Goal: Task Accomplishment & Management: Manage account settings

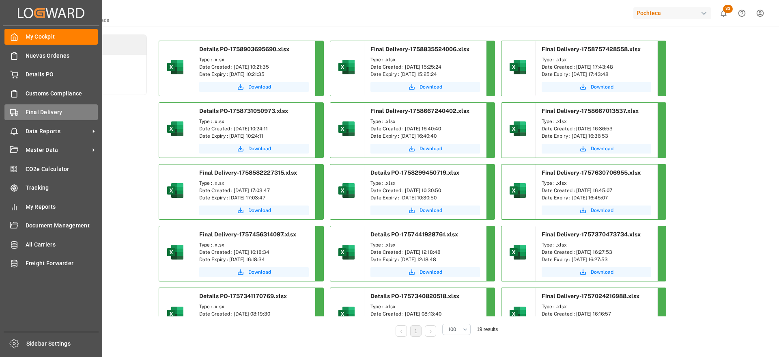
click at [29, 112] on span "Final Delivery" at bounding box center [62, 112] width 73 height 9
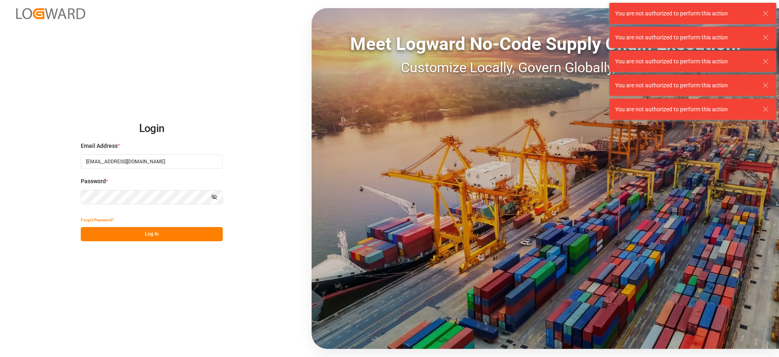
click at [155, 229] on button "Log In" at bounding box center [152, 234] width 142 height 14
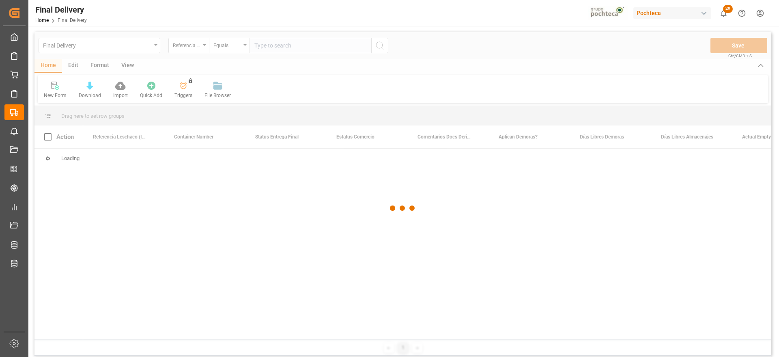
click at [290, 44] on div at bounding box center [402, 208] width 737 height 352
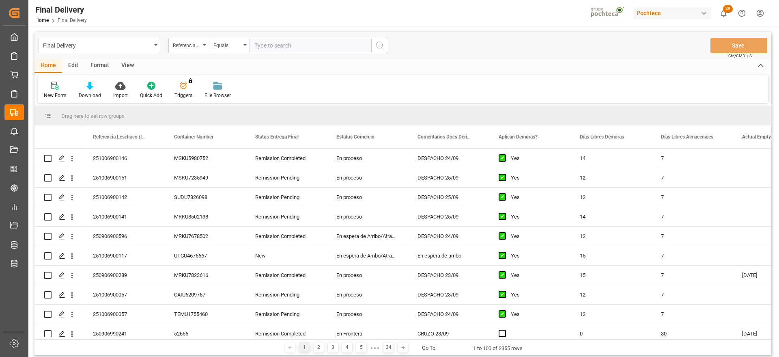
click at [290, 44] on input "text" at bounding box center [311, 45] width 122 height 15
paste input "251006900014"
type input "251006900014"
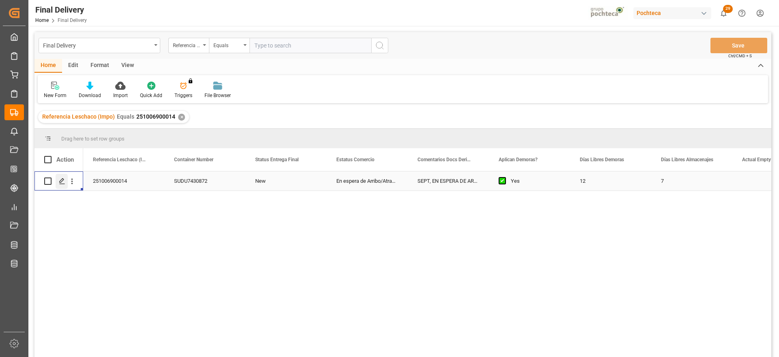
click at [64, 181] on icon "Press SPACE to select this row." at bounding box center [62, 181] width 6 height 6
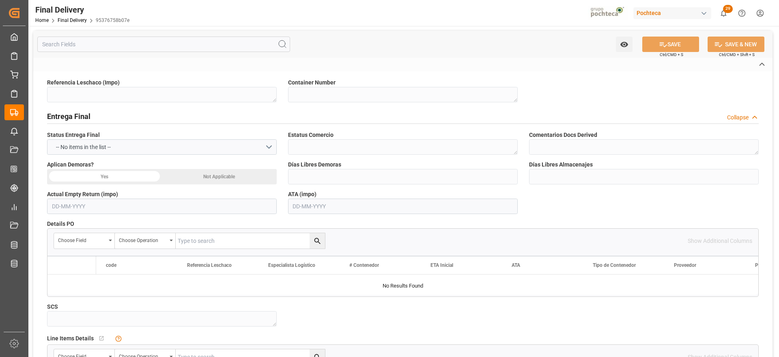
type textarea "251006900014"
type textarea "SUDU7430872"
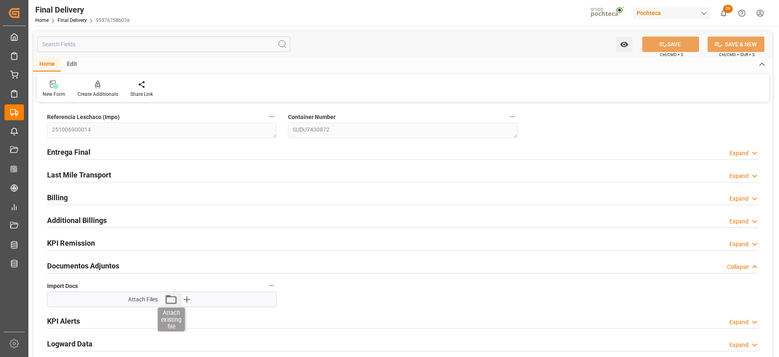
click at [170, 301] on icon "button" at bounding box center [170, 299] width 13 height 13
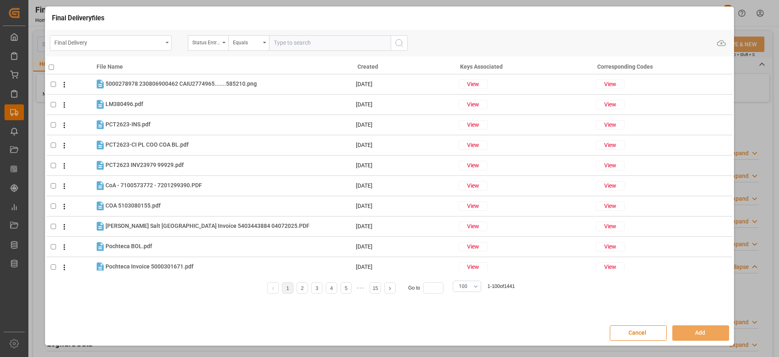
click at [125, 44] on div "Final Delivery" at bounding box center [108, 42] width 108 height 10
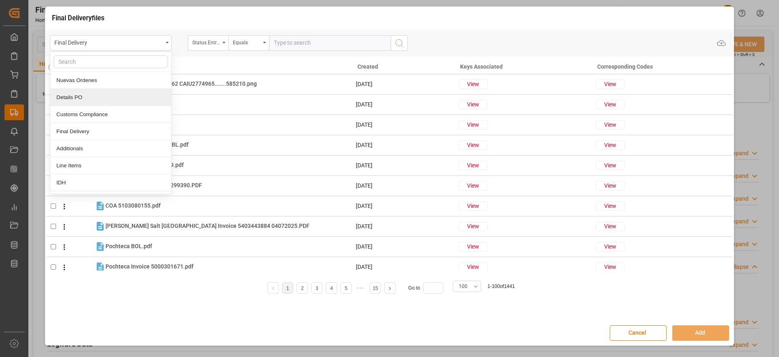
click at [114, 93] on div "Details PO" at bounding box center [110, 97] width 121 height 17
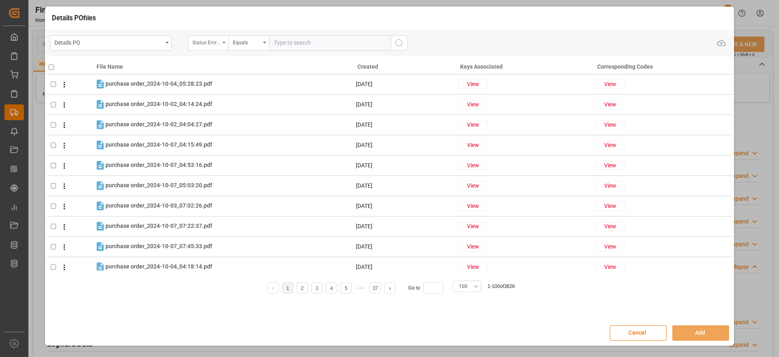
click at [205, 45] on div "Status Entrega Final" at bounding box center [206, 41] width 28 height 9
drag, startPoint x: 205, startPoint y: 45, endPoint x: 203, endPoint y: 62, distance: 17.6
click at [203, 51] on div "Status Status Status Comercio Aplican Demoras? [PERSON_NAME] Libres Demoras Cat…" at bounding box center [208, 42] width 41 height 15
click at [203, 62] on input "text" at bounding box center [249, 61] width 114 height 13
type input "orde"
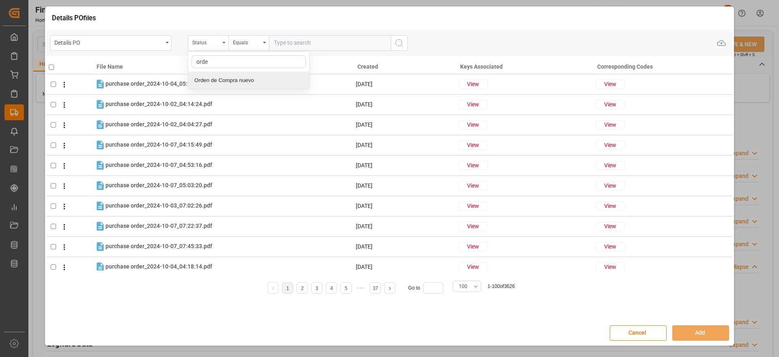
click at [216, 83] on div "Orden de Compra nuevo" at bounding box center [248, 80] width 121 height 17
click at [306, 45] on input "text" at bounding box center [330, 42] width 122 height 15
paste input "251006900014"
type input "2"
click at [287, 37] on input "text" at bounding box center [330, 42] width 122 height 15
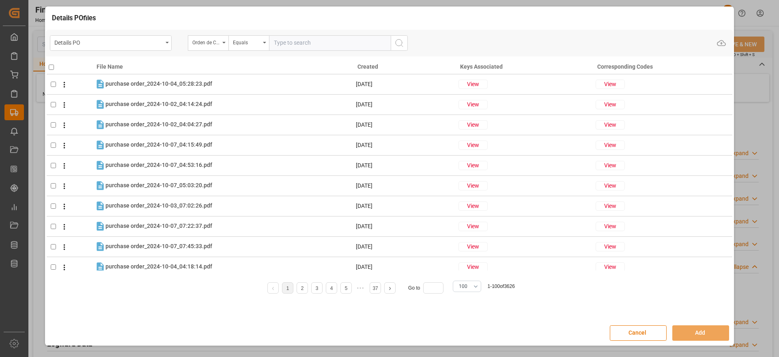
paste input "5000306278"
type input "5000306278"
click at [400, 39] on icon "search button" at bounding box center [399, 43] width 10 height 10
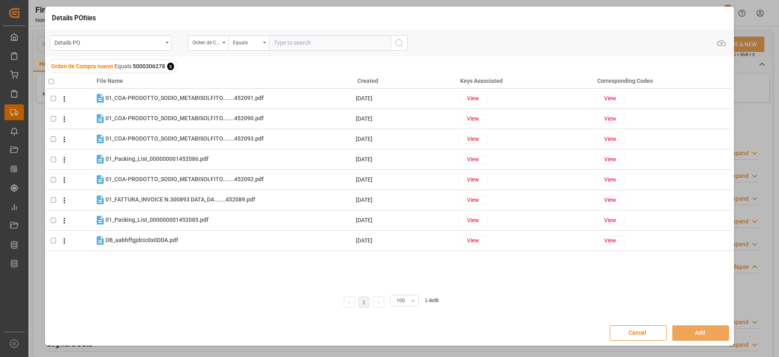
click at [52, 80] on input "checkbox" at bounding box center [51, 81] width 5 height 5
checkbox input "true"
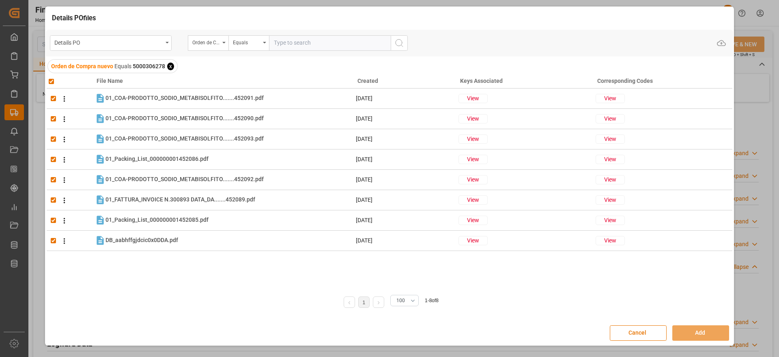
checkbox input "true"
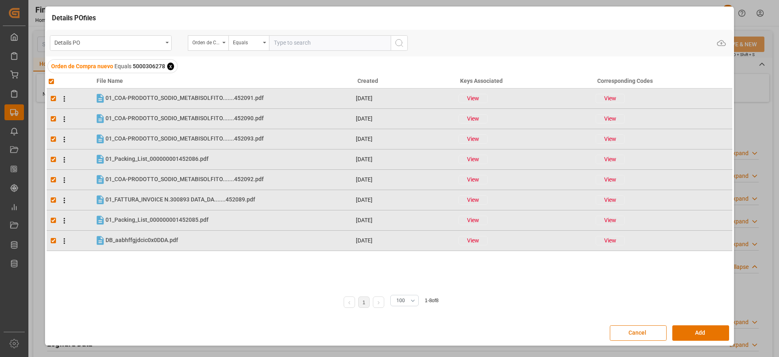
click at [705, 340] on div "Cancel Add" at bounding box center [389, 333] width 687 height 24
click at [700, 331] on button "Add" at bounding box center [700, 332] width 57 height 15
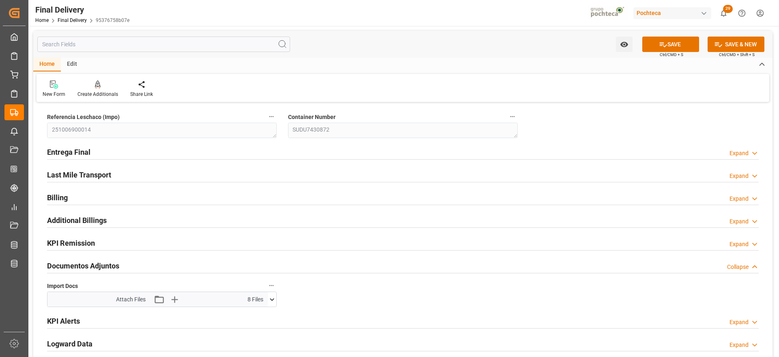
click at [273, 298] on icon at bounding box center [272, 299] width 9 height 9
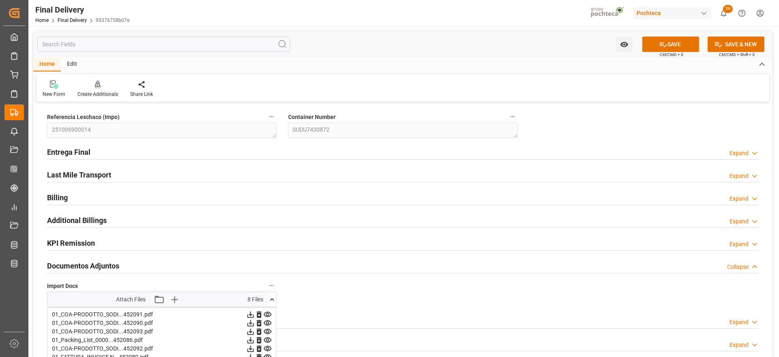
click at [273, 298] on icon at bounding box center [272, 299] width 9 height 9
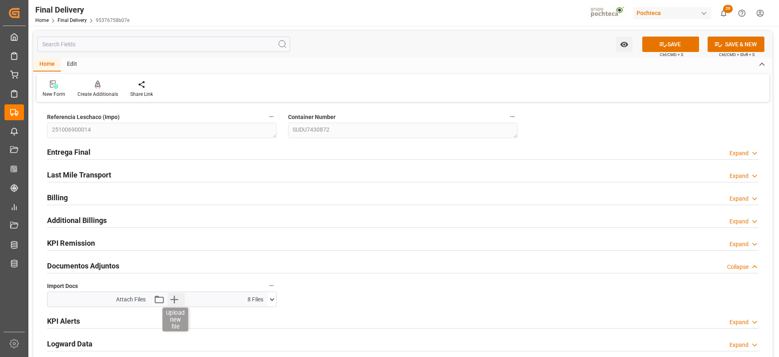
click at [171, 299] on icon "button" at bounding box center [174, 299] width 8 height 8
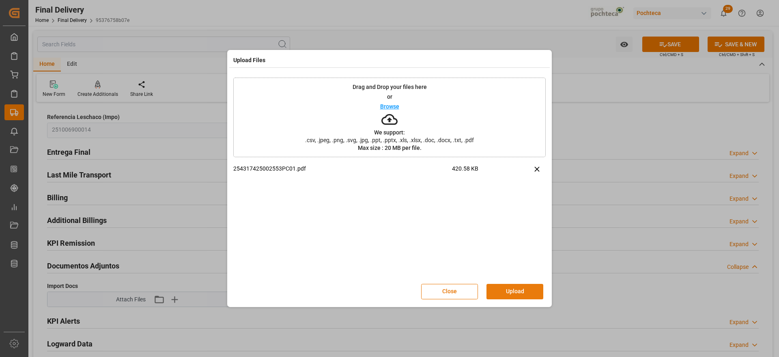
click at [515, 290] on button "Upload" at bounding box center [515, 291] width 57 height 15
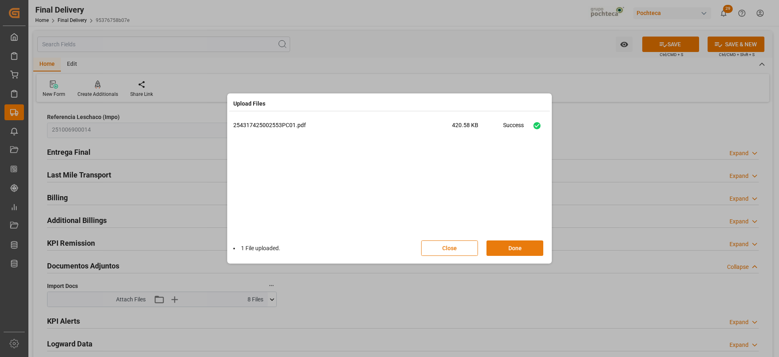
click at [519, 252] on button "Done" at bounding box center [515, 247] width 57 height 15
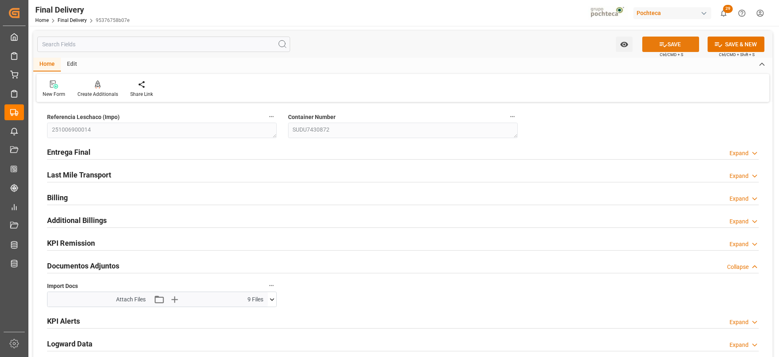
click at [666, 40] on button "SAVE" at bounding box center [670, 44] width 57 height 15
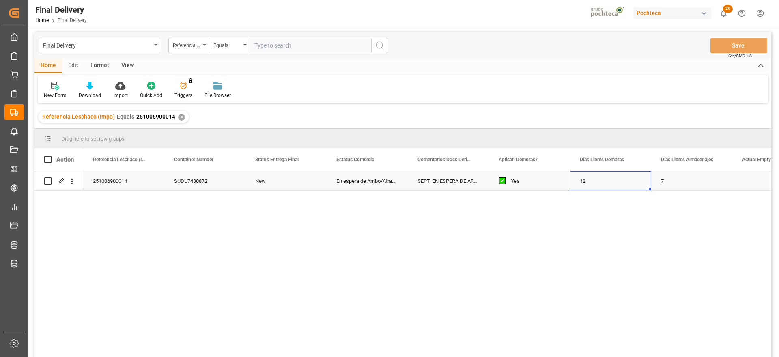
click at [597, 187] on div "12" at bounding box center [610, 180] width 81 height 19
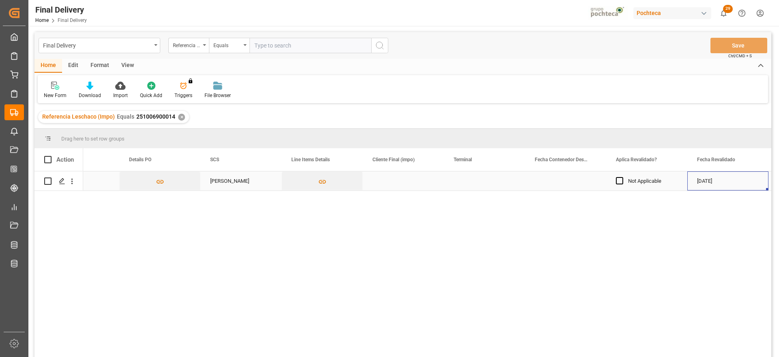
scroll to position [0, 857]
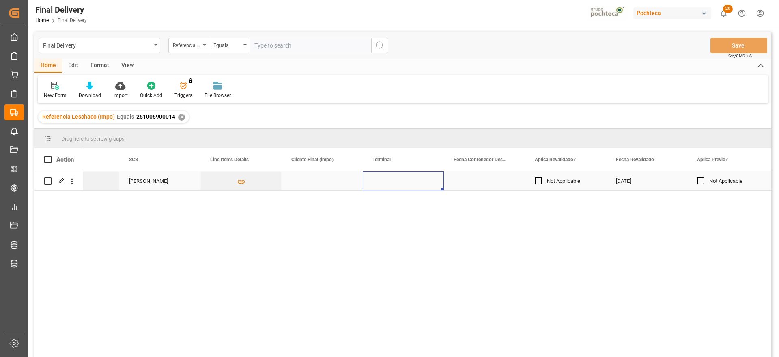
click at [391, 184] on div "Press SPACE to select this row." at bounding box center [403, 180] width 81 height 19
click at [391, 184] on div "Press SPACE to select this row." at bounding box center [403, 185] width 81 height 28
click at [391, 184] on input "Press SPACE to select this row." at bounding box center [403, 185] width 68 height 15
type input "ICAVE"
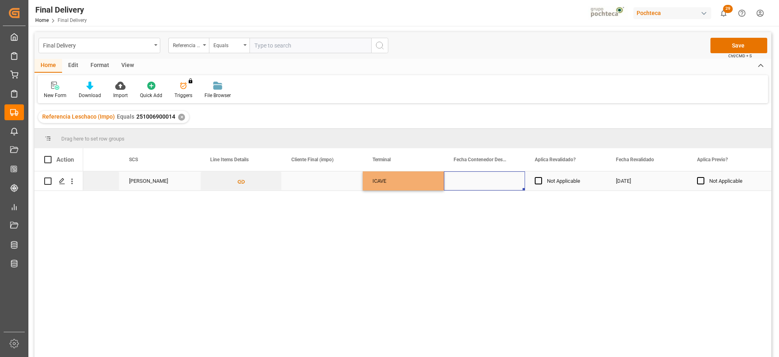
click at [499, 185] on div "Press SPACE to select this row." at bounding box center [484, 180] width 81 height 19
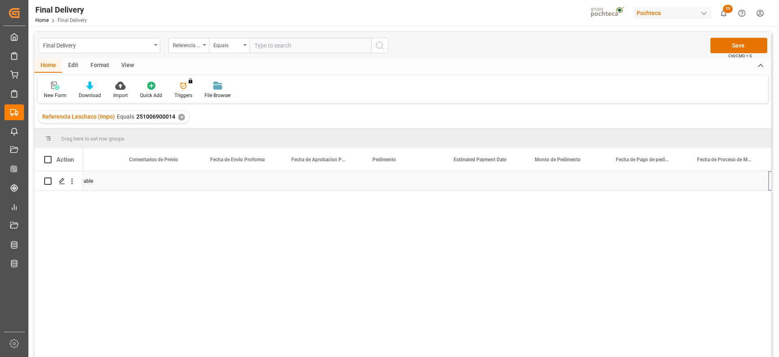
scroll to position [0, 1587]
click at [554, 182] on div "Press SPACE to select this row." at bounding box center [565, 180] width 81 height 19
click at [566, 182] on div "Press SPACE to select this row." at bounding box center [565, 180] width 81 height 19
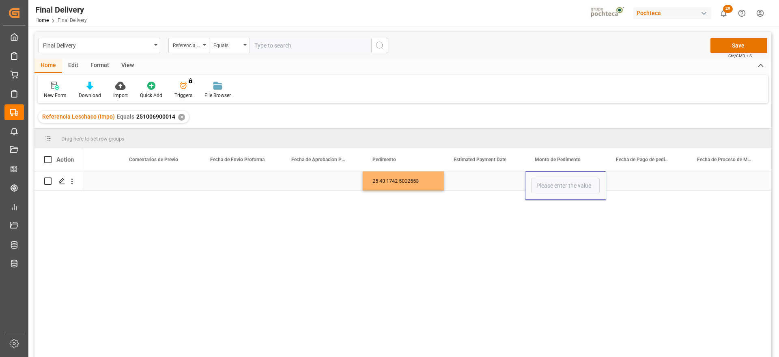
click at [566, 182] on input "Press SPACE to select this row." at bounding box center [566, 185] width 68 height 15
type input "51490"
click at [470, 185] on div "Press SPACE to select this row." at bounding box center [484, 180] width 81 height 19
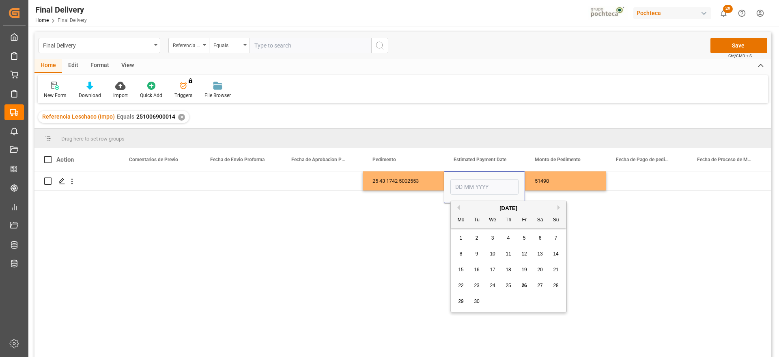
click at [522, 283] on span "26" at bounding box center [523, 285] width 5 height 6
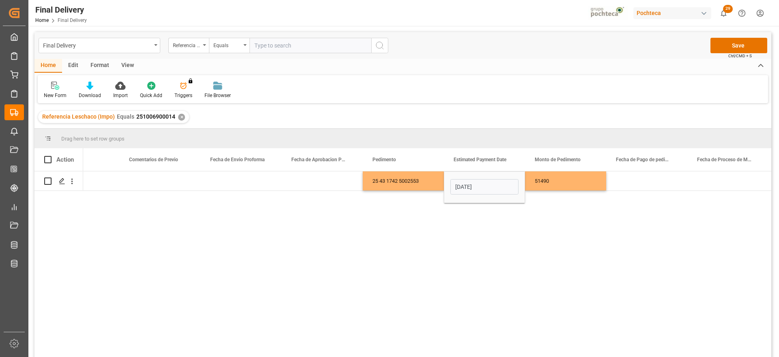
type input "[DATE]"
click at [639, 185] on div "Press SPACE to select this row." at bounding box center [646, 180] width 81 height 19
click at [484, 181] on div "[DATE]" at bounding box center [484, 180] width 81 height 19
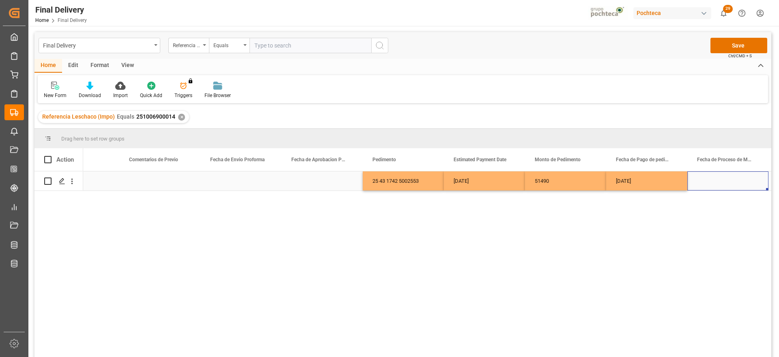
click at [734, 182] on div "Press SPACE to select this row." at bounding box center [727, 180] width 81 height 19
click at [250, 182] on div "Press SPACE to select this row." at bounding box center [240, 180] width 81 height 19
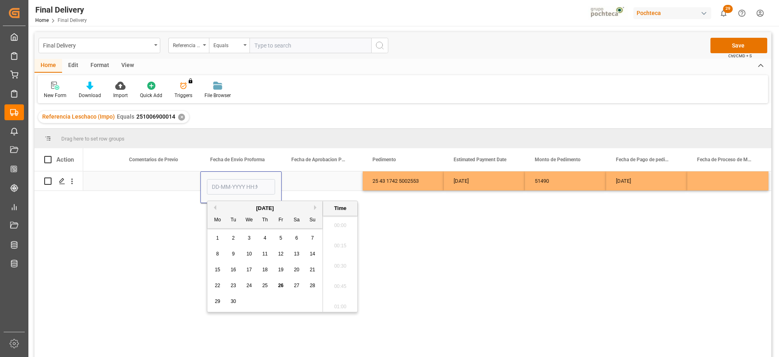
scroll to position [1058, 0]
click at [269, 286] on div "25" at bounding box center [265, 286] width 10 height 10
type input "[DATE] 00:00"
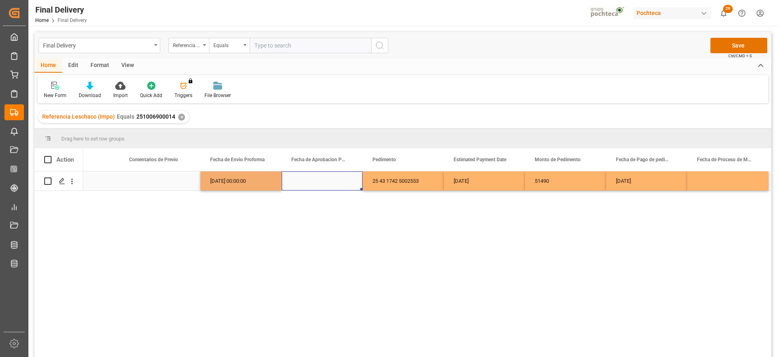
click at [315, 177] on div "Press SPACE to select this row." at bounding box center [322, 180] width 81 height 19
click at [242, 177] on div "[DATE] 00:00:00" at bounding box center [240, 180] width 81 height 19
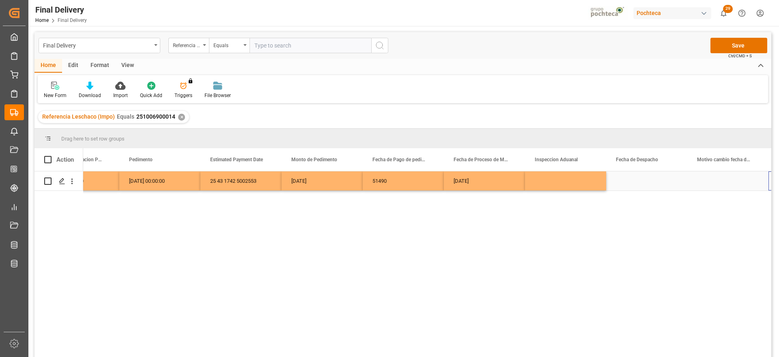
scroll to position [0, 1912]
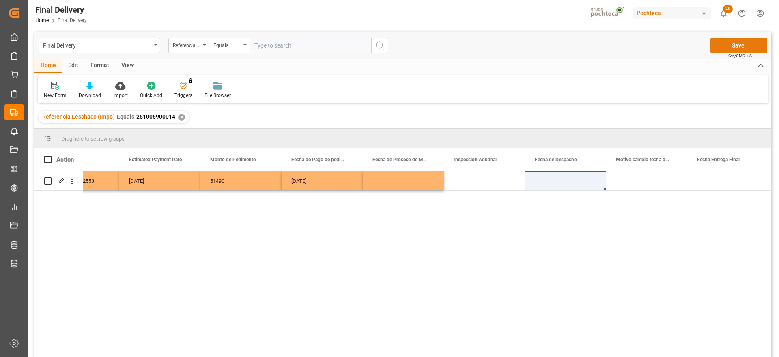
click at [745, 45] on button "Save" at bounding box center [739, 45] width 57 height 15
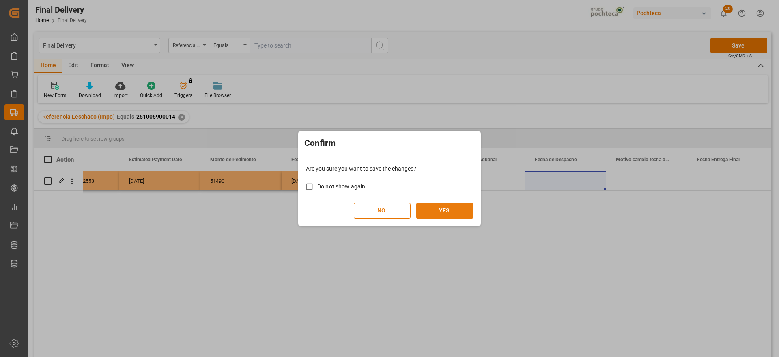
click at [438, 213] on button "YES" at bounding box center [444, 210] width 57 height 15
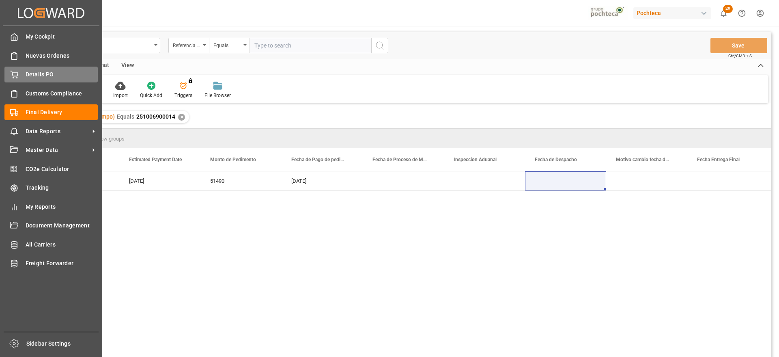
click at [19, 73] on div "Details PO Details PO" at bounding box center [50, 75] width 93 height 16
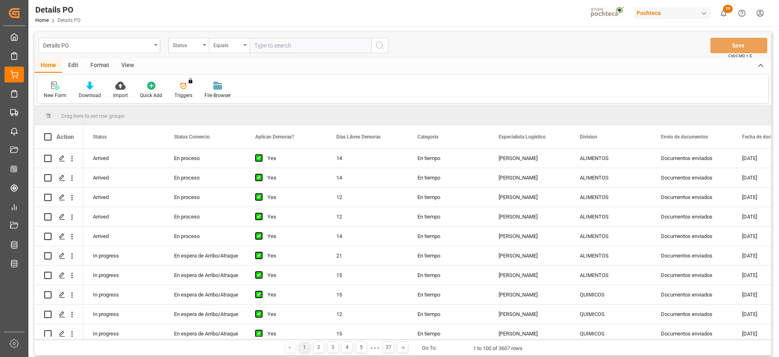
click at [185, 43] on div "Status" at bounding box center [187, 44] width 28 height 9
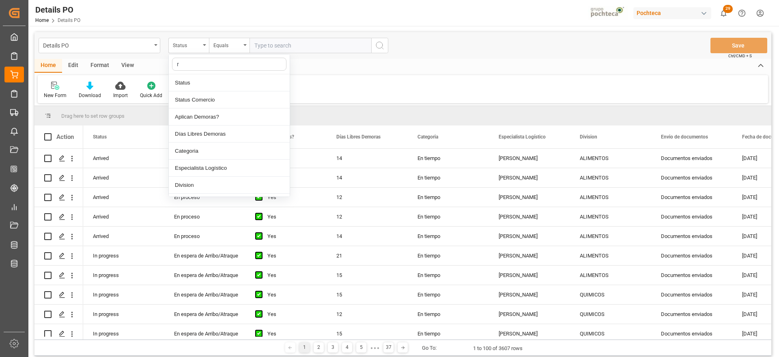
click at [207, 67] on input "r" at bounding box center [229, 64] width 114 height 13
type input "r"
type input "ref"
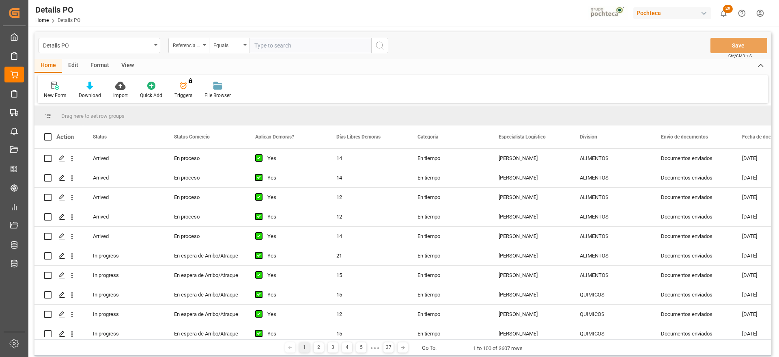
click at [288, 46] on input "text" at bounding box center [311, 45] width 122 height 15
paste input "251006900299"
type input "251006900299"
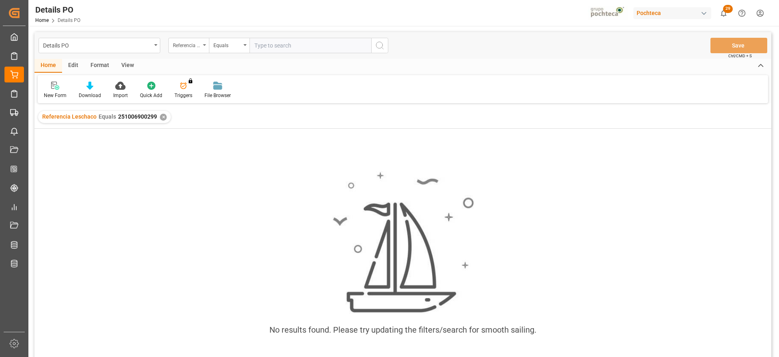
click at [187, 47] on div "Referencia Leschaco" at bounding box center [187, 44] width 28 height 9
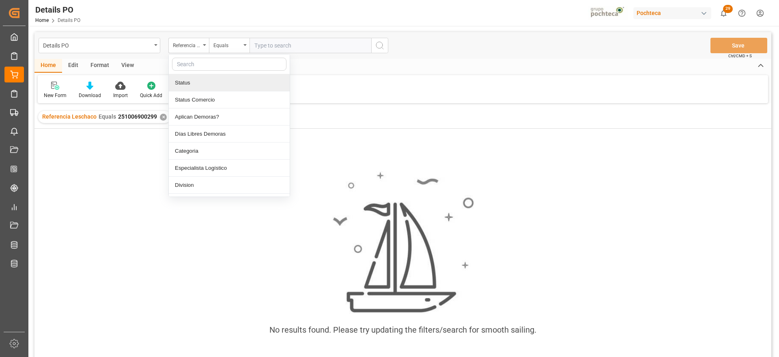
click at [198, 65] on input "text" at bounding box center [229, 64] width 114 height 13
type input "orde"
click at [196, 80] on div "Orden de Compra nuevo" at bounding box center [229, 82] width 121 height 17
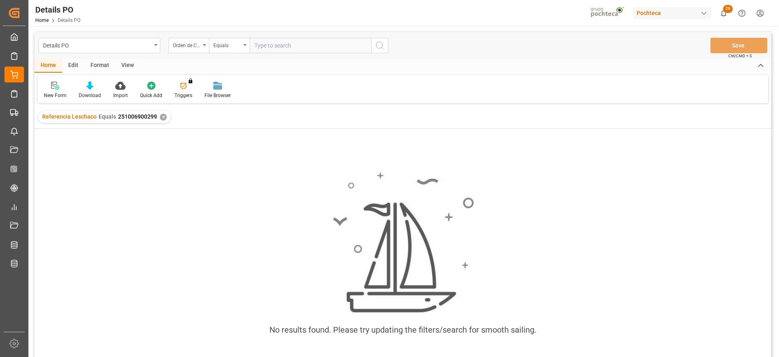
click at [271, 47] on input "text" at bounding box center [311, 45] width 122 height 15
paste input "5000307234"
type input "5000307234"
click at [162, 119] on div "✕" at bounding box center [163, 117] width 7 height 7
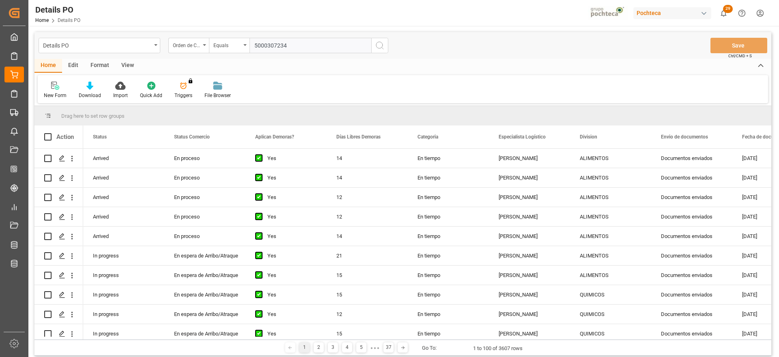
click at [384, 50] on icon "search button" at bounding box center [380, 46] width 10 height 10
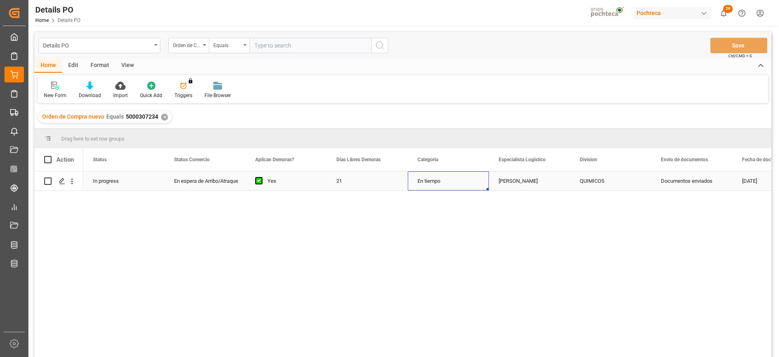
click at [422, 183] on div "En tiempo" at bounding box center [448, 180] width 81 height 19
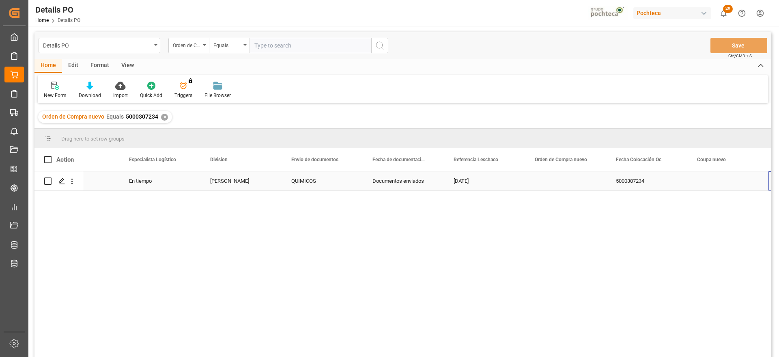
scroll to position [0, 370]
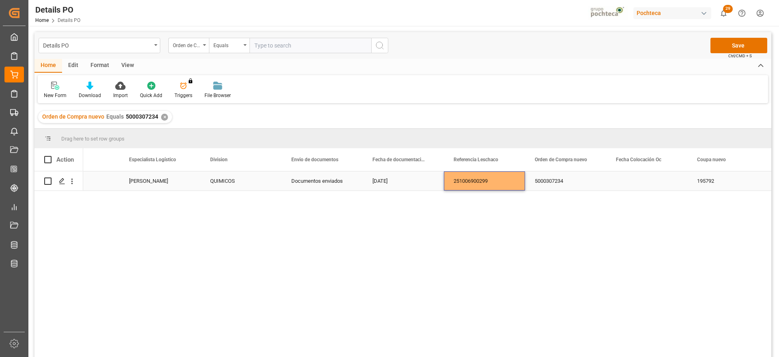
drag, startPoint x: 585, startPoint y: 192, endPoint x: 556, endPoint y: 179, distance: 32.3
click at [556, 179] on div "21 En tiempo [PERSON_NAME] QUIMICOS Documentos enviados [DATE] 251006900299 500…" at bounding box center [427, 266] width 688 height 191
click at [556, 179] on div "5000307234" at bounding box center [565, 180] width 81 height 19
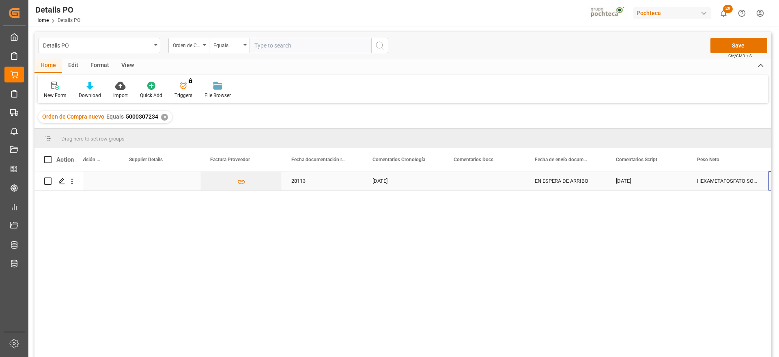
scroll to position [0, 0]
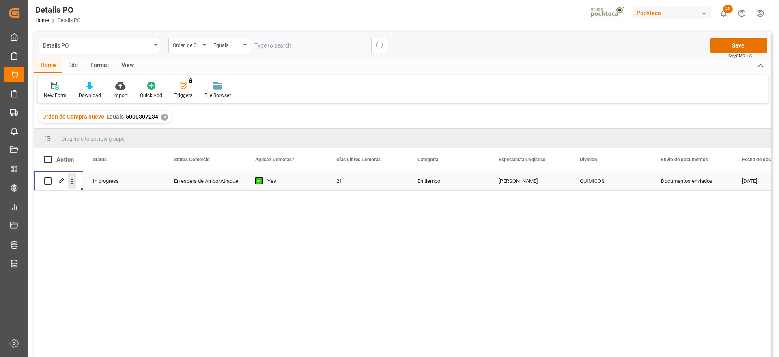
click at [73, 181] on icon "open menu" at bounding box center [72, 181] width 9 height 9
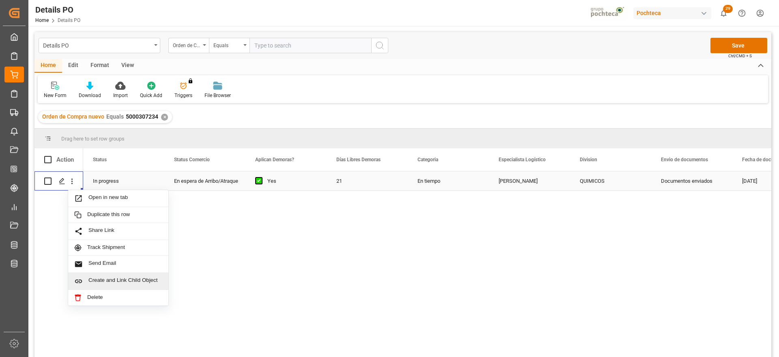
click at [122, 279] on span "Create and Link Child Object" at bounding box center [125, 281] width 74 height 9
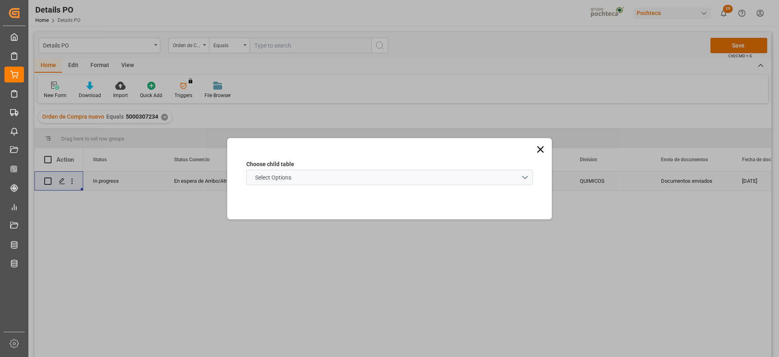
click at [287, 179] on span "Select Options" at bounding box center [273, 177] width 44 height 9
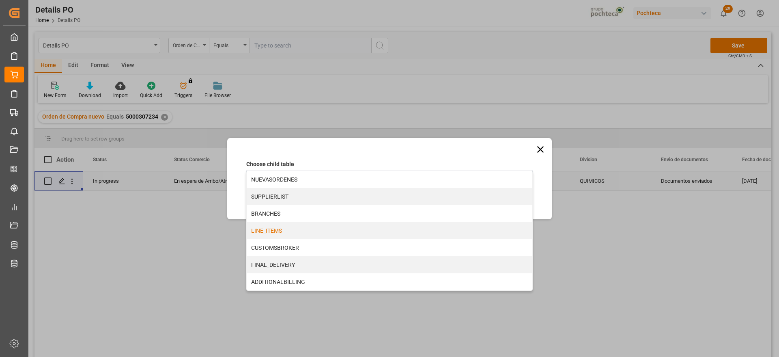
click at [280, 228] on div "LINE_ITEMS" at bounding box center [390, 230] width 286 height 17
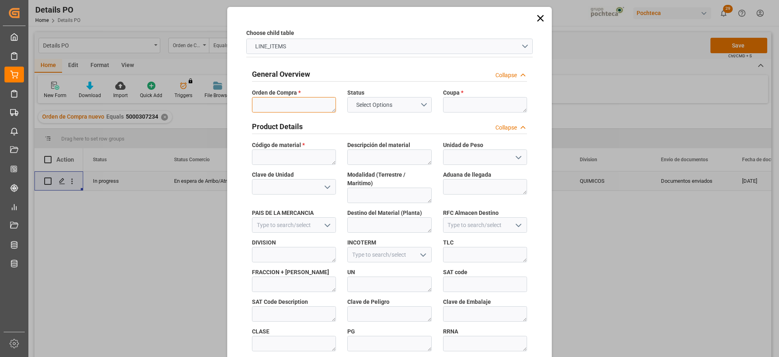
click at [310, 101] on textarea at bounding box center [294, 104] width 84 height 15
paste textarea "251006900299"
type textarea "2"
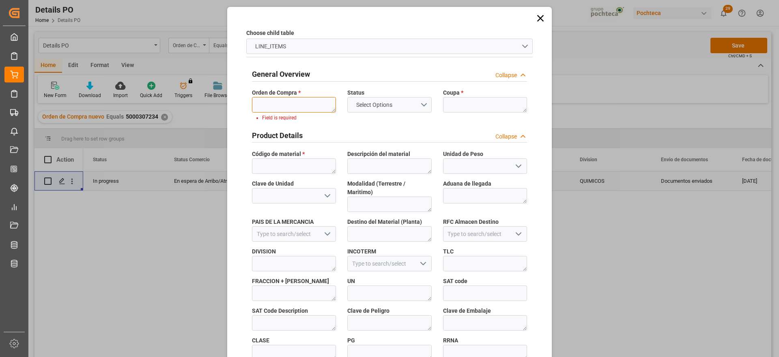
paste textarea "5000307234"
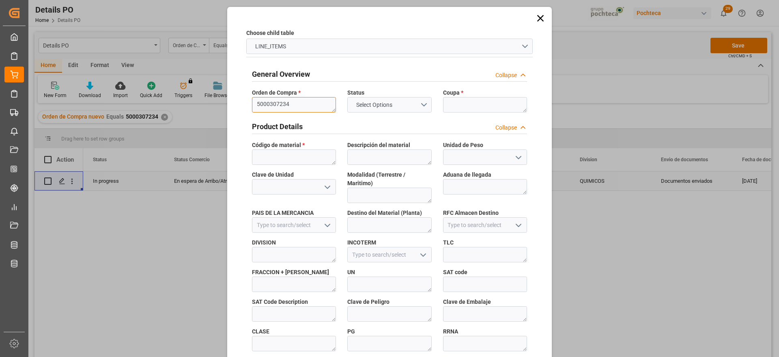
type textarea "5000307234"
click at [476, 103] on textarea at bounding box center [485, 104] width 84 height 15
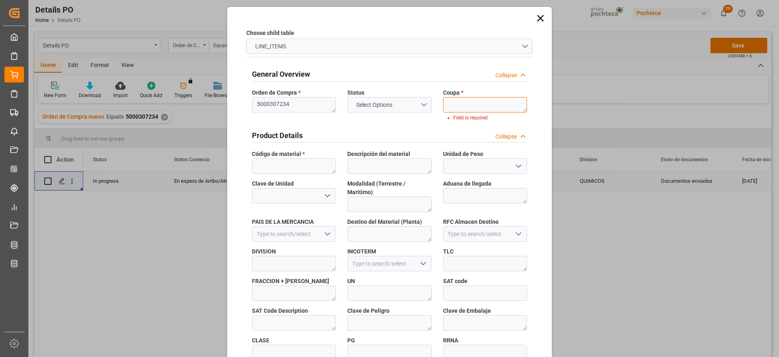
paste textarea "195792"
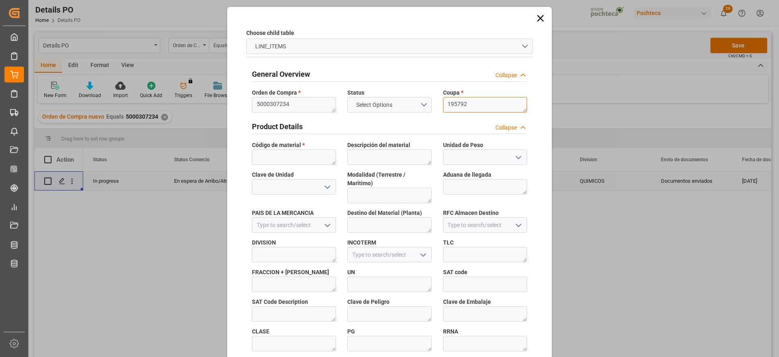
type textarea "195792"
click at [284, 153] on textarea at bounding box center [294, 156] width 84 height 15
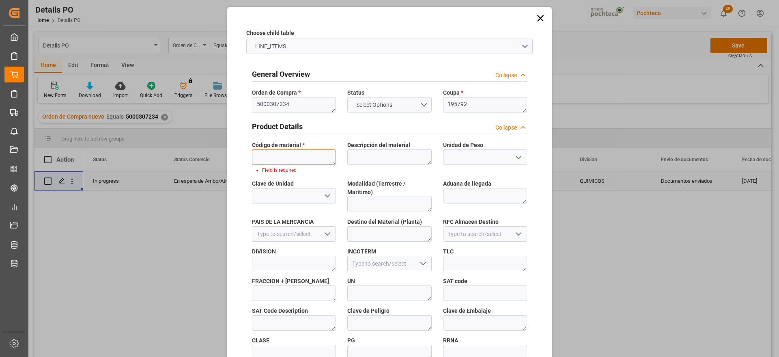
paste textarea "45422"
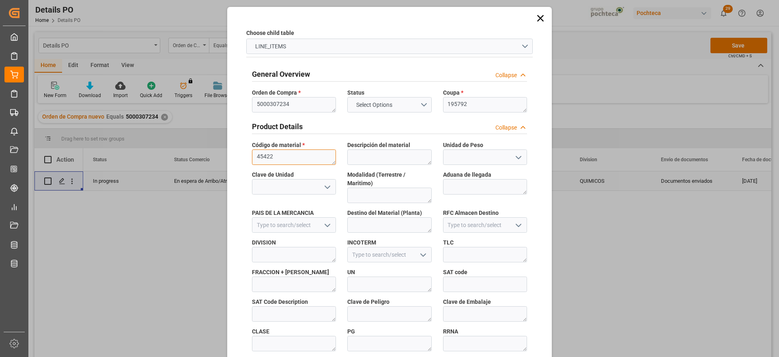
type textarea "45422"
click at [538, 181] on div "Choose child table LINE_ITEMS General Overview Collapse Orden de Compra * 50003…" at bounding box center [389, 357] width 321 height 696
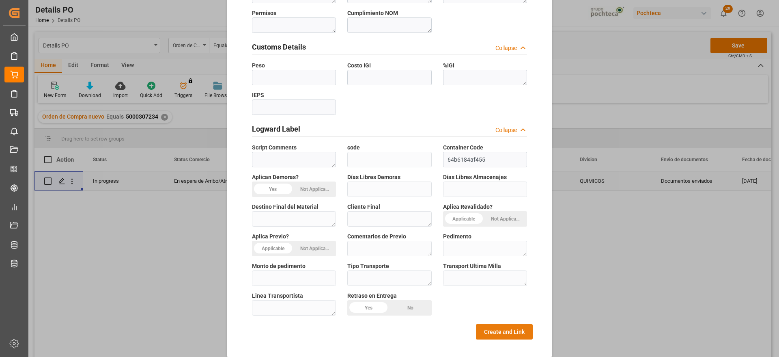
click at [508, 324] on button "Create and Link" at bounding box center [504, 331] width 57 height 15
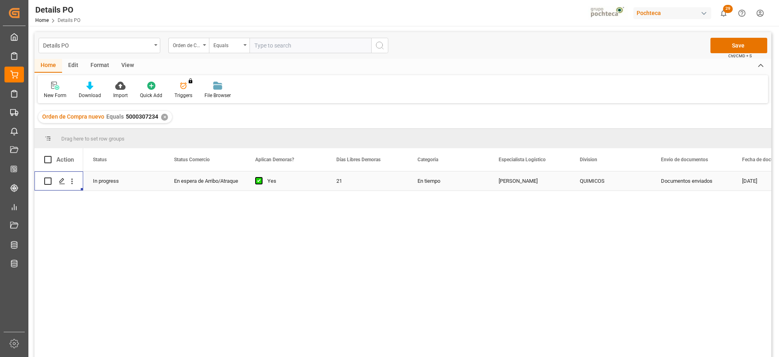
click at [414, 187] on div "En tiempo" at bounding box center [448, 180] width 81 height 19
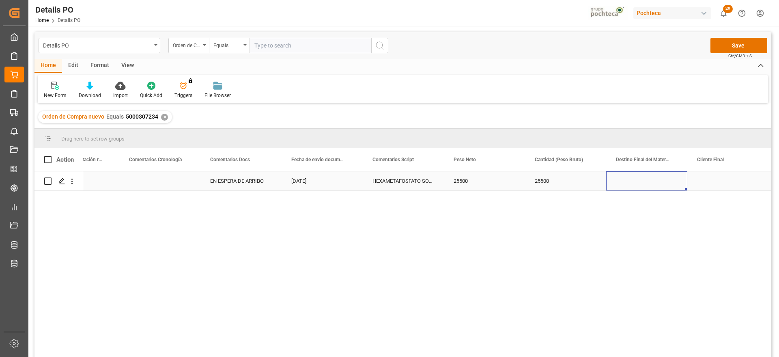
click at [633, 181] on div "Press SPACE to select this row." at bounding box center [646, 180] width 81 height 19
click at [633, 181] on div "Press SPACE to select this row." at bounding box center [646, 185] width 81 height 28
click at [633, 181] on input "Press SPACE to select this row." at bounding box center [647, 185] width 68 height 15
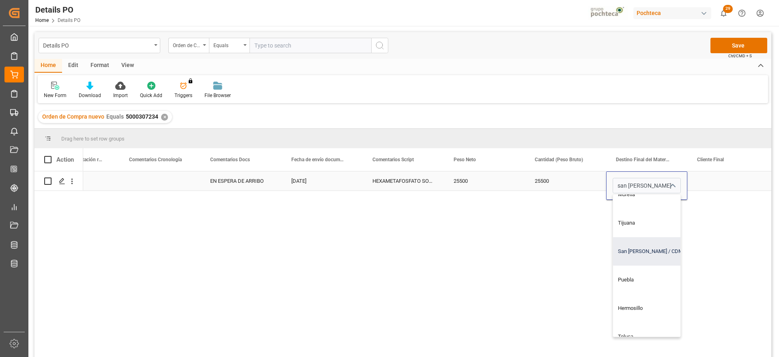
click at [651, 252] on div "San [PERSON_NAME] / CDMX" at bounding box center [662, 251] width 98 height 28
type input "San [PERSON_NAME] / CDMX"
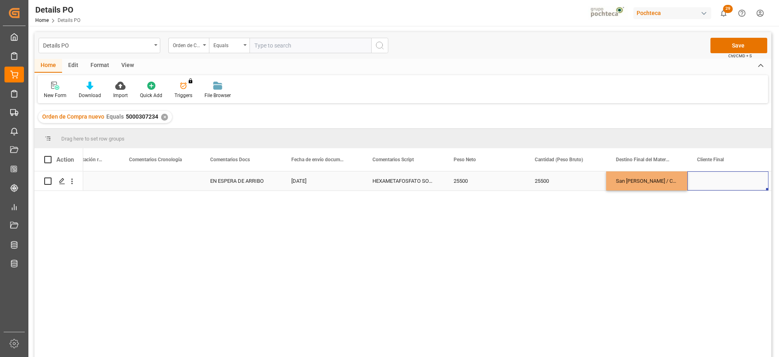
click at [724, 180] on div "Press SPACE to select this row." at bounding box center [727, 180] width 81 height 19
click at [733, 41] on button "Save" at bounding box center [739, 45] width 57 height 15
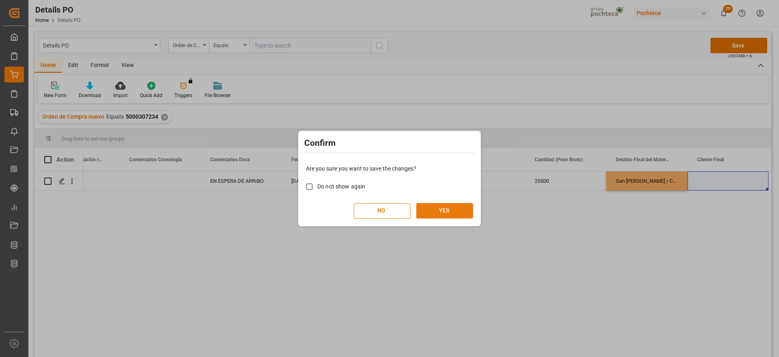
click at [455, 212] on button "YES" at bounding box center [444, 210] width 57 height 15
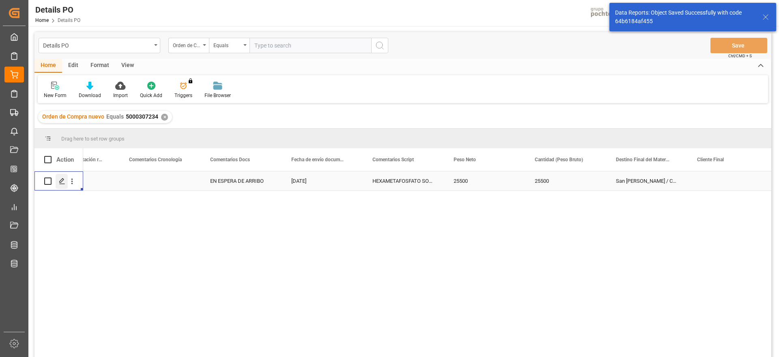
click at [58, 179] on div "Press SPACE to select this row." at bounding box center [62, 181] width 12 height 15
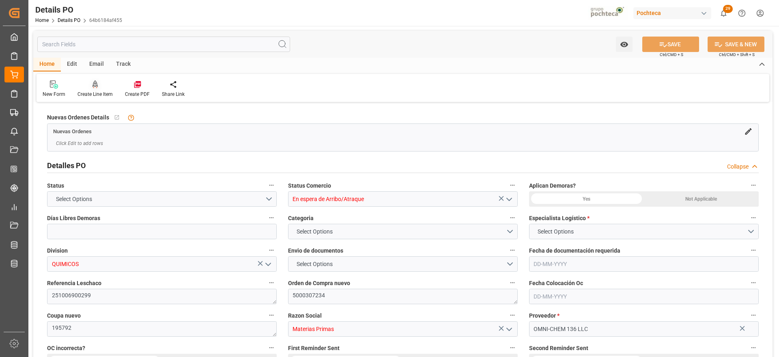
type input "21"
type input "[DATE]"
click at [135, 92] on div "Create PDF" at bounding box center [137, 93] width 25 height 7
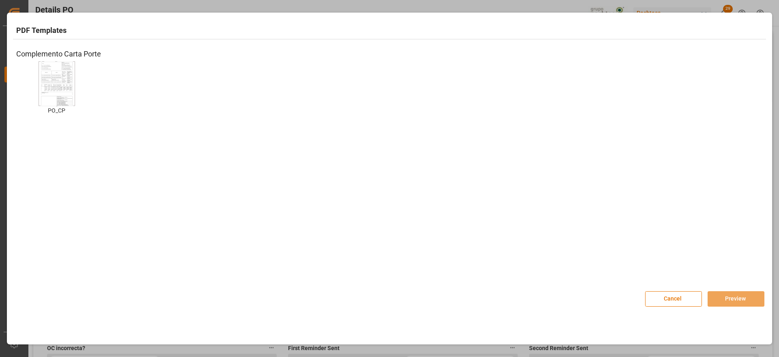
click at [49, 71] on img at bounding box center [57, 83] width 32 height 46
click at [730, 297] on button "Preview" at bounding box center [736, 298] width 57 height 15
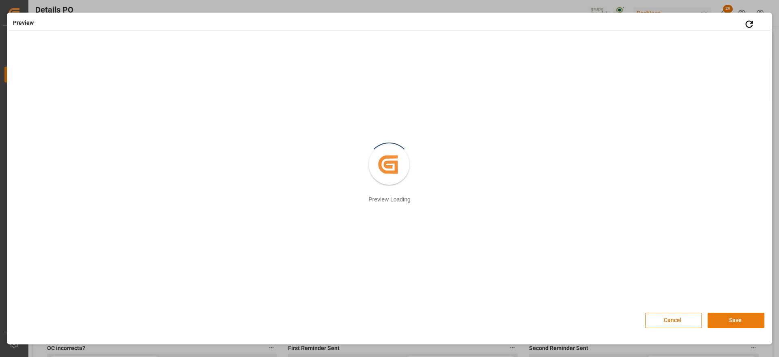
click at [739, 321] on button "Save" at bounding box center [736, 319] width 57 height 15
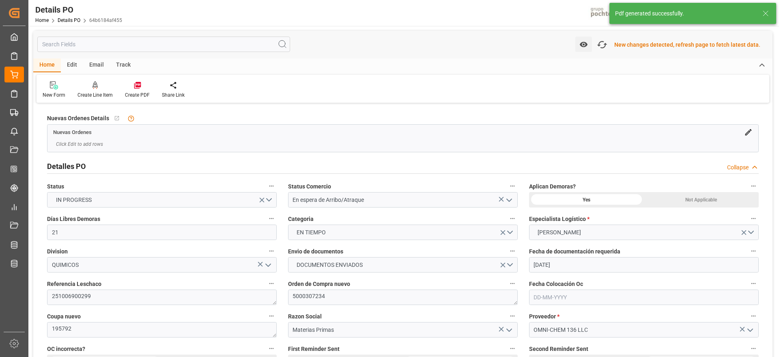
click at [764, 123] on div "Nuevas Ordenes Details   No child Object linked Nuevas Ordenes Click Edit to ad…" at bounding box center [402, 132] width 723 height 46
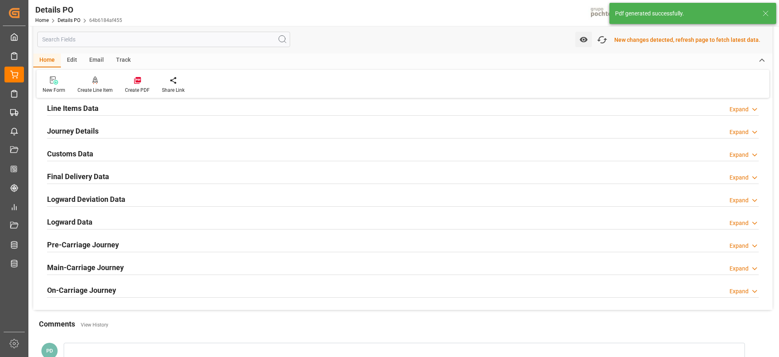
scroll to position [568, 0]
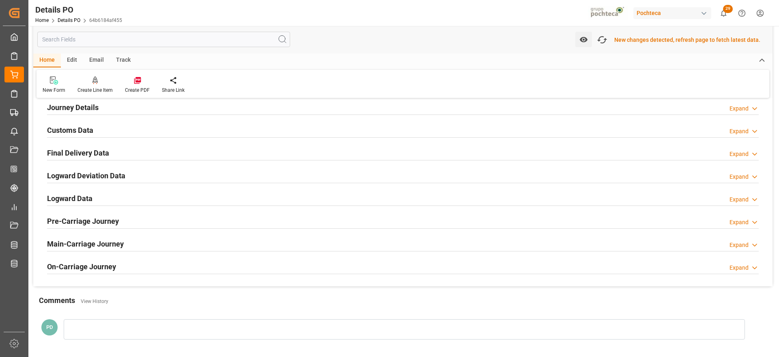
click at [67, 134] on h2 "Customs Data" at bounding box center [70, 130] width 46 height 11
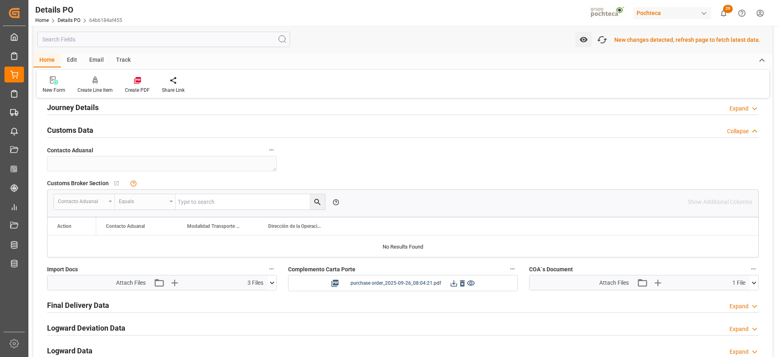
click at [455, 285] on icon at bounding box center [454, 283] width 9 height 9
